Goal: Information Seeking & Learning: Get advice/opinions

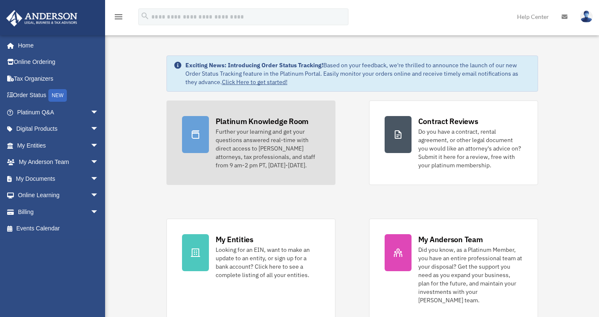
click at [257, 154] on div "Further your learning and get your questions answered real-time with direct acc…" at bounding box center [268, 148] width 104 height 42
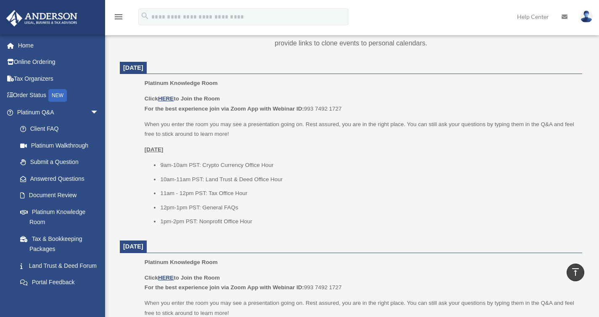
scroll to position [328, 0]
click at [174, 99] on u "HERE" at bounding box center [166, 98] width 16 height 6
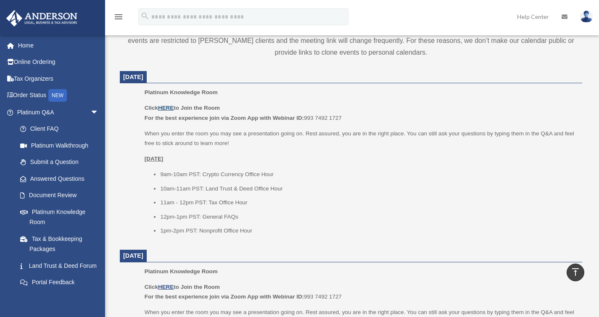
scroll to position [264, 0]
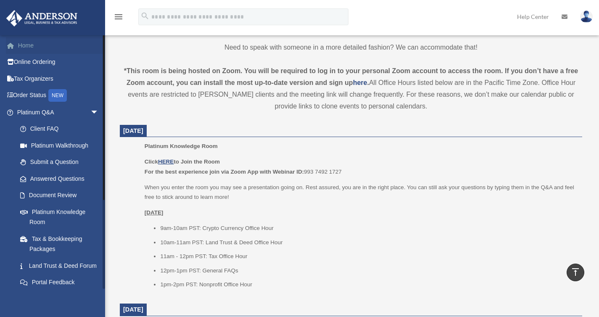
click at [26, 45] on link "Home" at bounding box center [59, 45] width 106 height 17
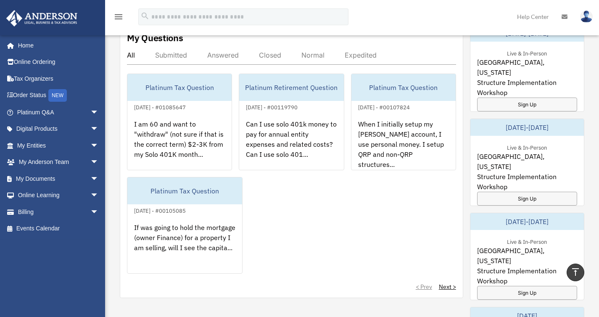
scroll to position [294, 0]
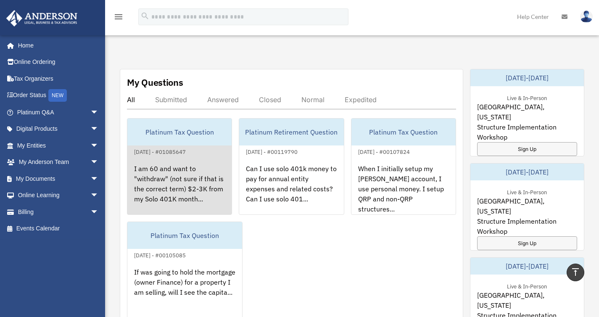
click at [184, 177] on div "I am 60 and want to "withdraw" (not sure if that is the correct term) $2-3K fro…" at bounding box center [179, 190] width 104 height 66
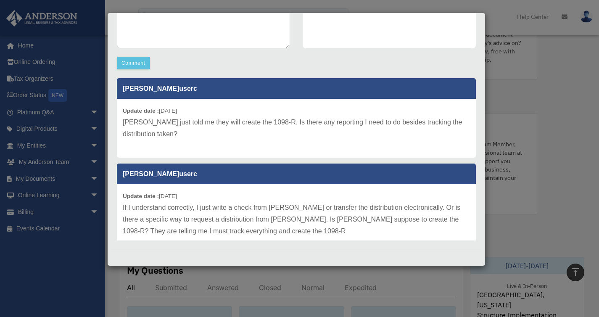
scroll to position [0, 0]
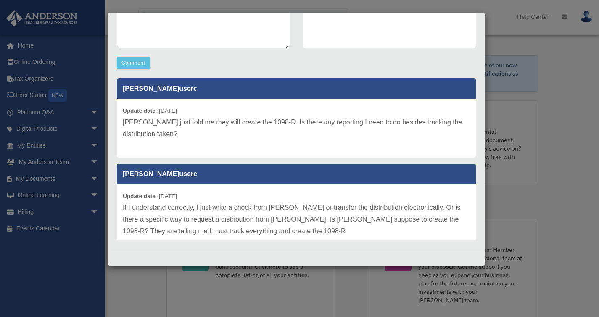
click at [564, 143] on div "Case Detail × Platinum Tax Question Case Number 01085647 Created Date August 22…" at bounding box center [299, 158] width 599 height 317
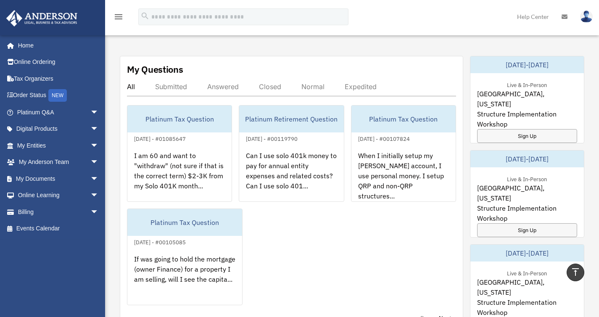
scroll to position [308, 0]
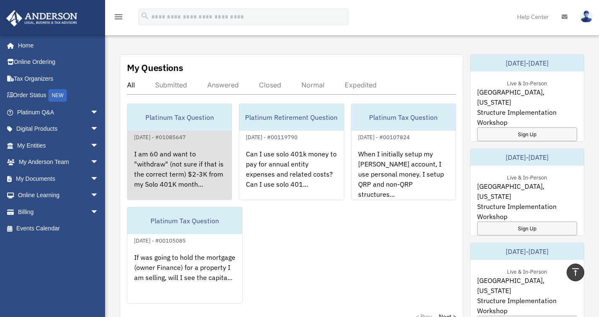
click at [178, 165] on div "I am 60 and want to "withdraw" (not sure if that is the correct term) $2-3K fro…" at bounding box center [179, 175] width 104 height 66
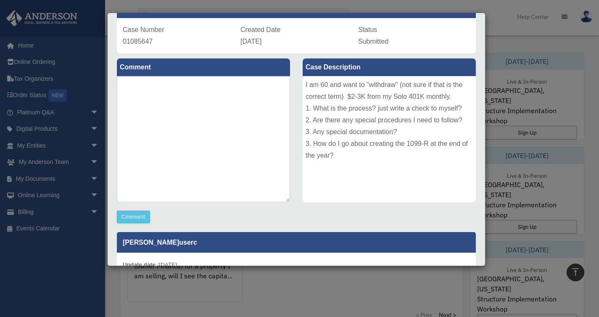
scroll to position [59, 0]
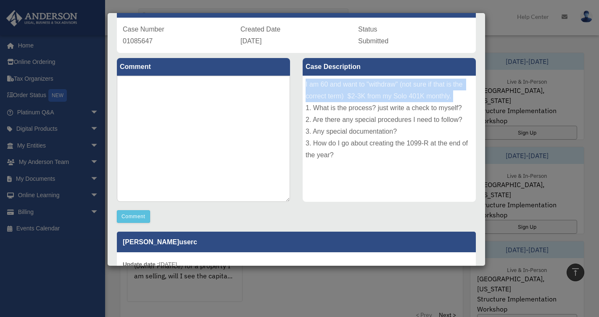
drag, startPoint x: 451, startPoint y: 98, endPoint x: 302, endPoint y: 85, distance: 149.5
click at [303, 85] on div "I am 60 and want to "withdraw" (not sure if that is the correct term) $2-3K fro…" at bounding box center [389, 139] width 173 height 126
copy div "I am 60 and want to "withdraw" (not sure if that is the correct term) $2-3K fro…"
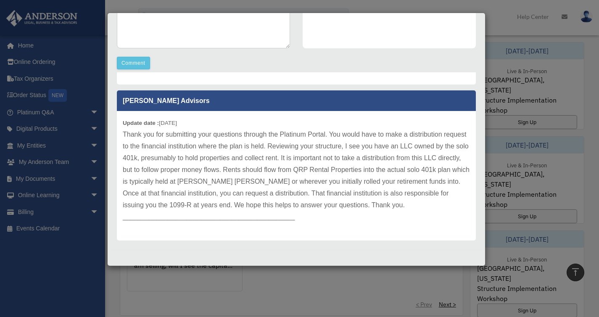
scroll to position [322, 0]
